Goal: Task Accomplishment & Management: Manage account settings

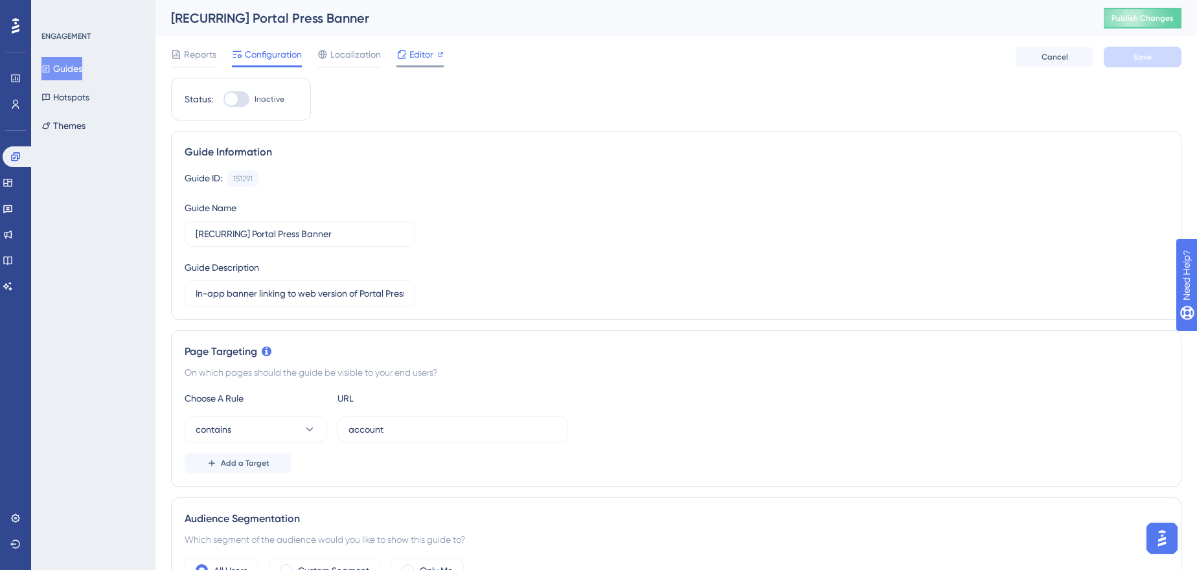
click at [402, 56] on icon at bounding box center [402, 54] width 8 height 8
click at [244, 98] on div at bounding box center [236, 99] width 26 height 16
click at [223, 99] on input "Inactive" at bounding box center [223, 99] width 1 height 1
checkbox input "true"
click at [1113, 56] on button "Save" at bounding box center [1143, 57] width 78 height 21
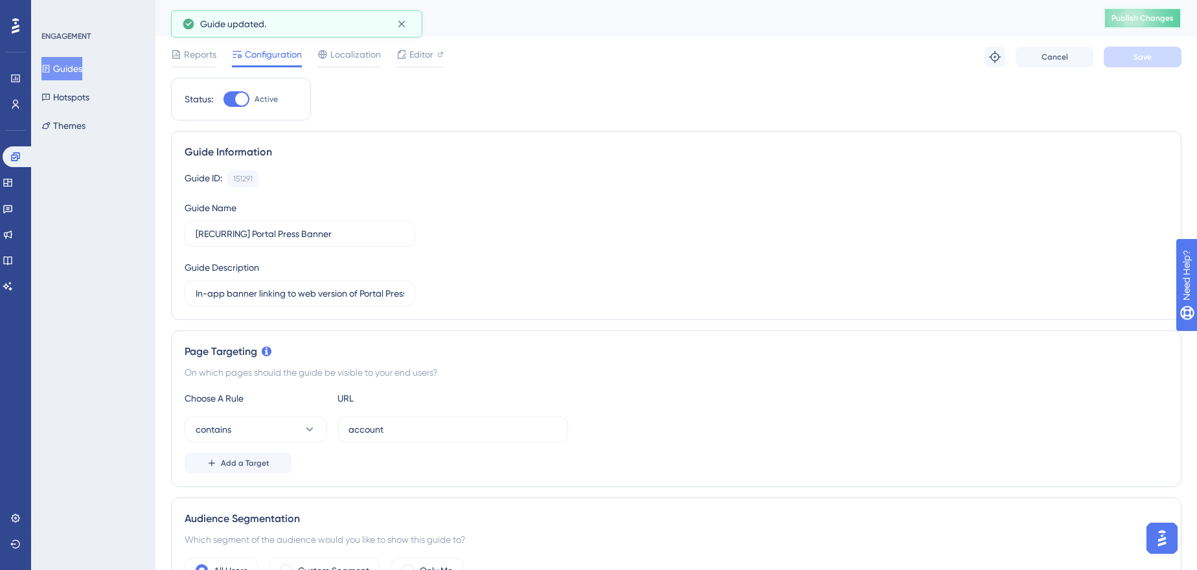
click at [1151, 20] on span "Publish Changes" at bounding box center [1143, 18] width 62 height 10
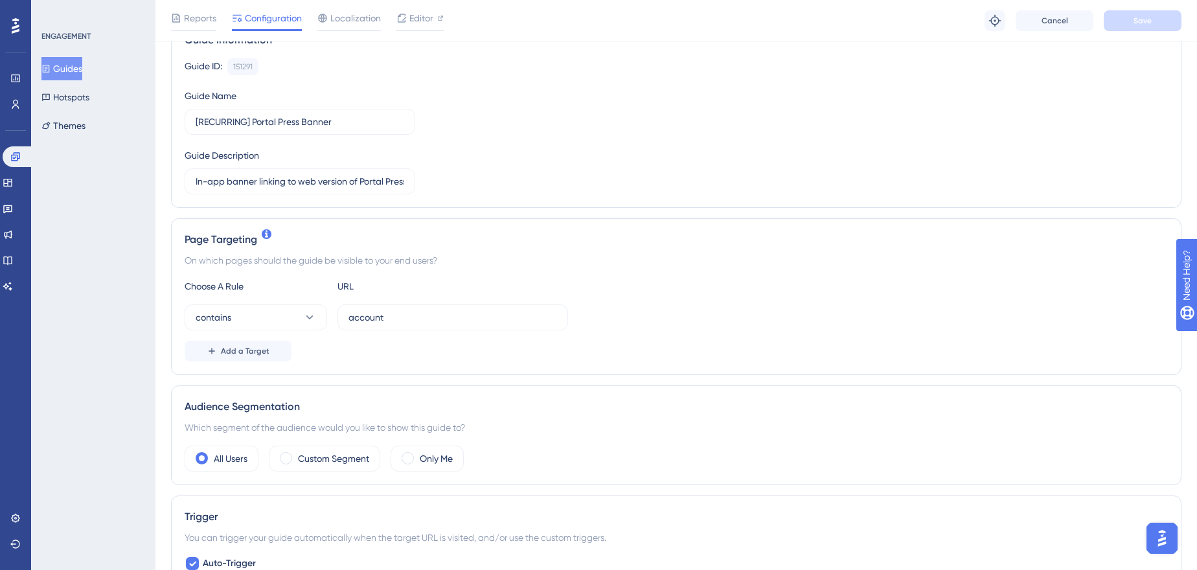
scroll to position [117, 0]
